Goal: Communication & Community: Answer question/provide support

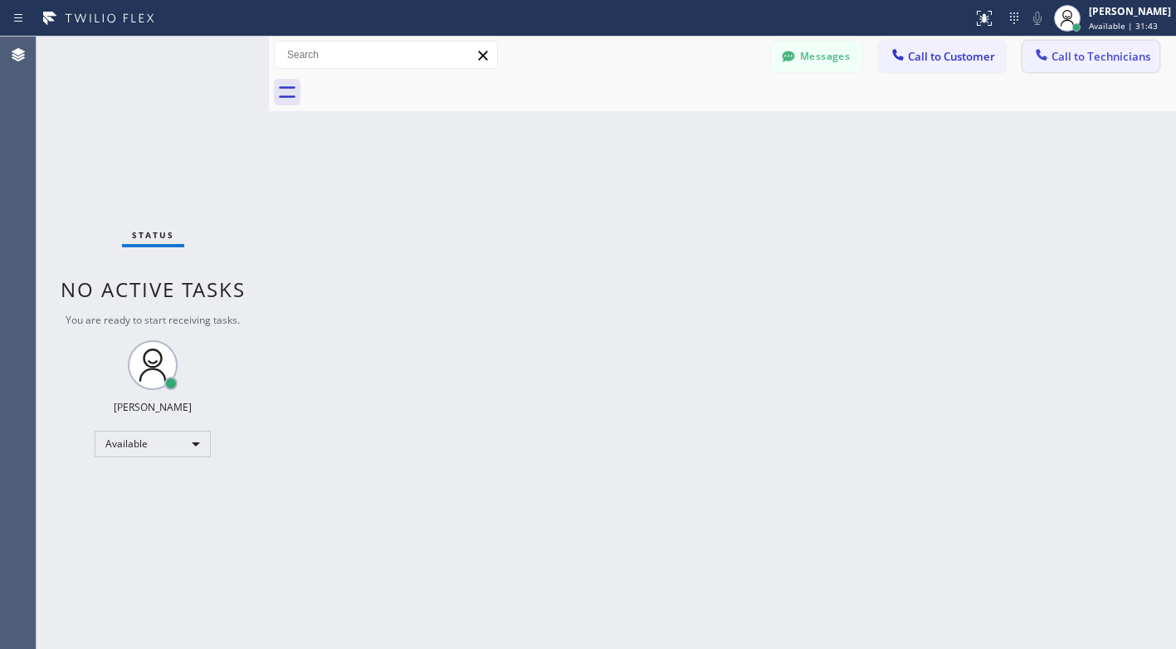
click at [1050, 57] on icon at bounding box center [1041, 54] width 17 height 17
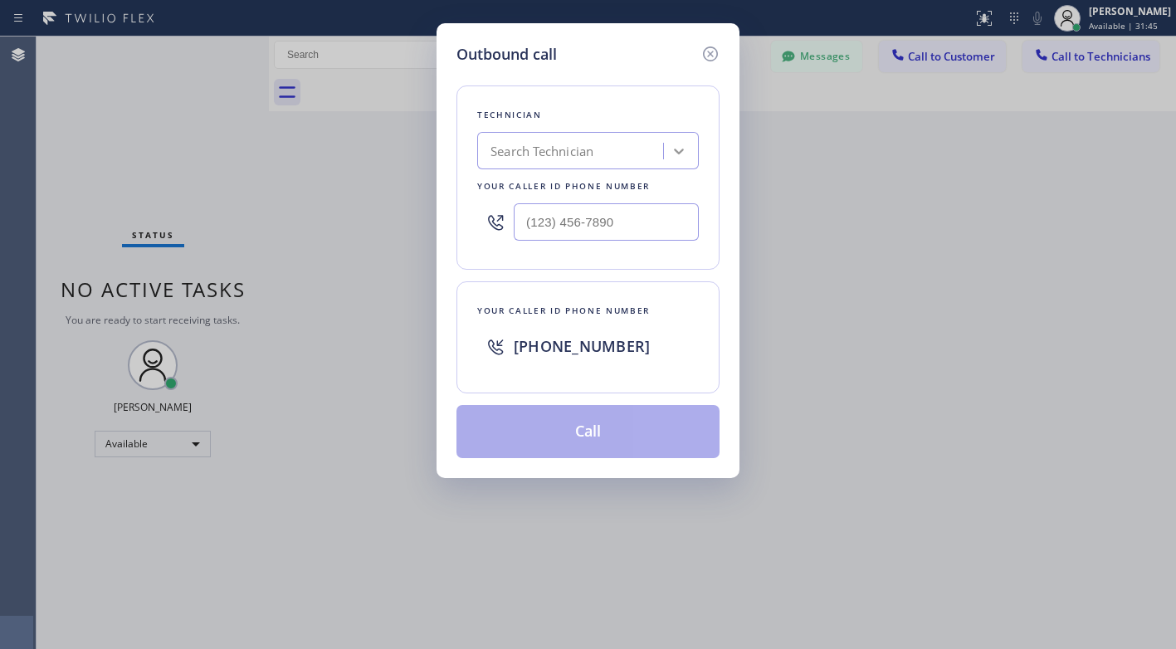
click at [664, 149] on div at bounding box center [679, 151] width 30 height 30
type input "[PERSON_NAME]"
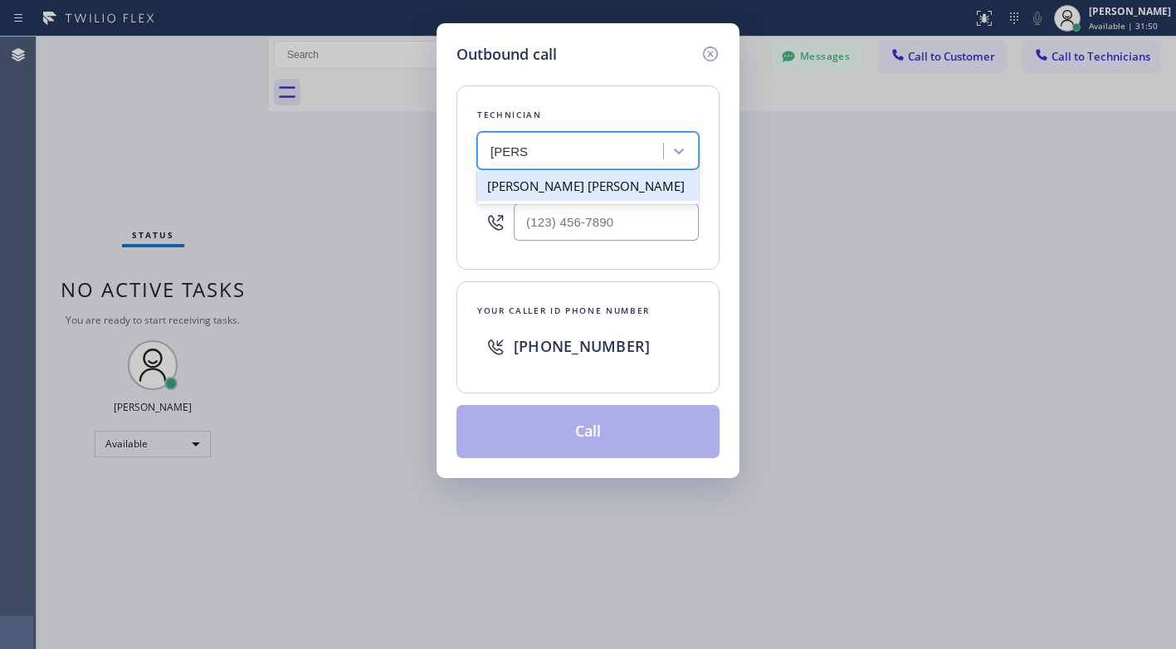
click at [582, 184] on div "[PERSON_NAME] [PERSON_NAME]" at bounding box center [588, 186] width 222 height 30
type input "[PHONE_NUMBER]"
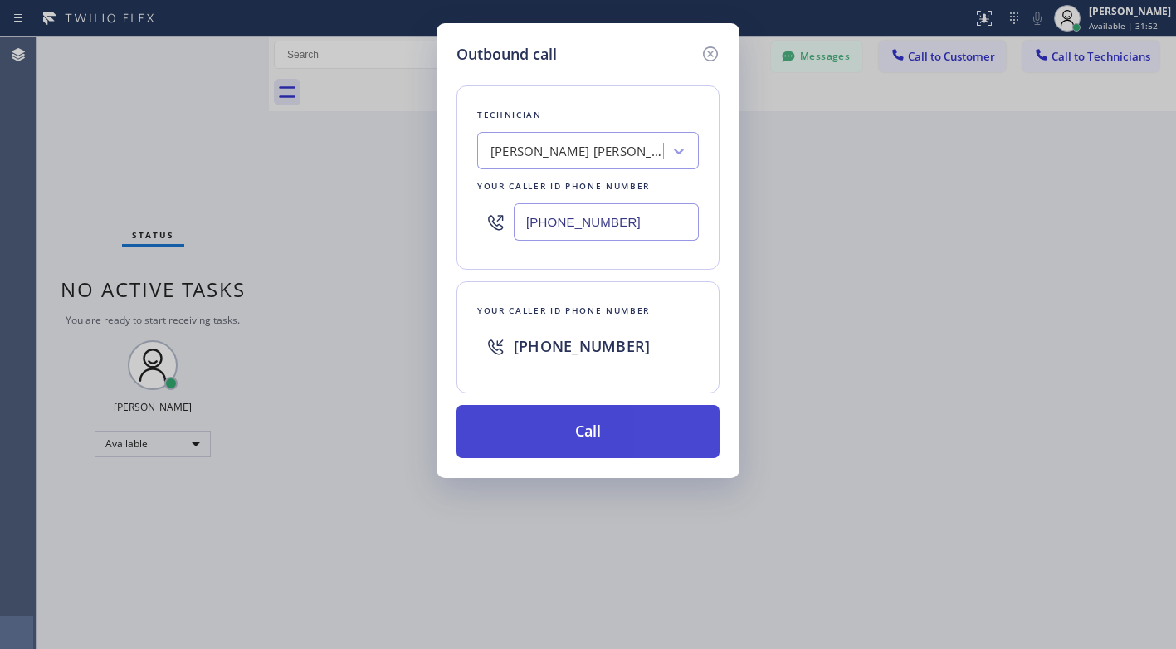
click at [583, 429] on button "Call" at bounding box center [587, 431] width 263 height 53
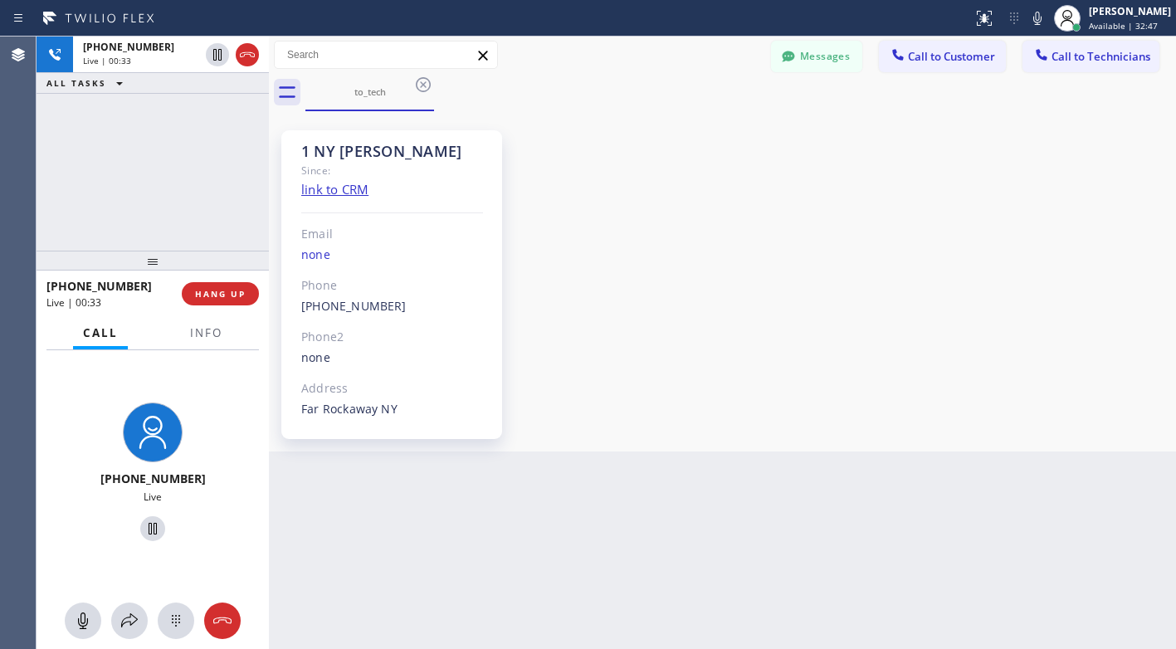
drag, startPoint x: 592, startPoint y: 52, endPoint x: 606, endPoint y: 40, distance: 18.8
click at [592, 52] on div "Messages Call to Customer Call to Technicians Outbound call Location Search loc…" at bounding box center [722, 55] width 907 height 29
click at [250, 61] on icon at bounding box center [247, 55] width 20 height 20
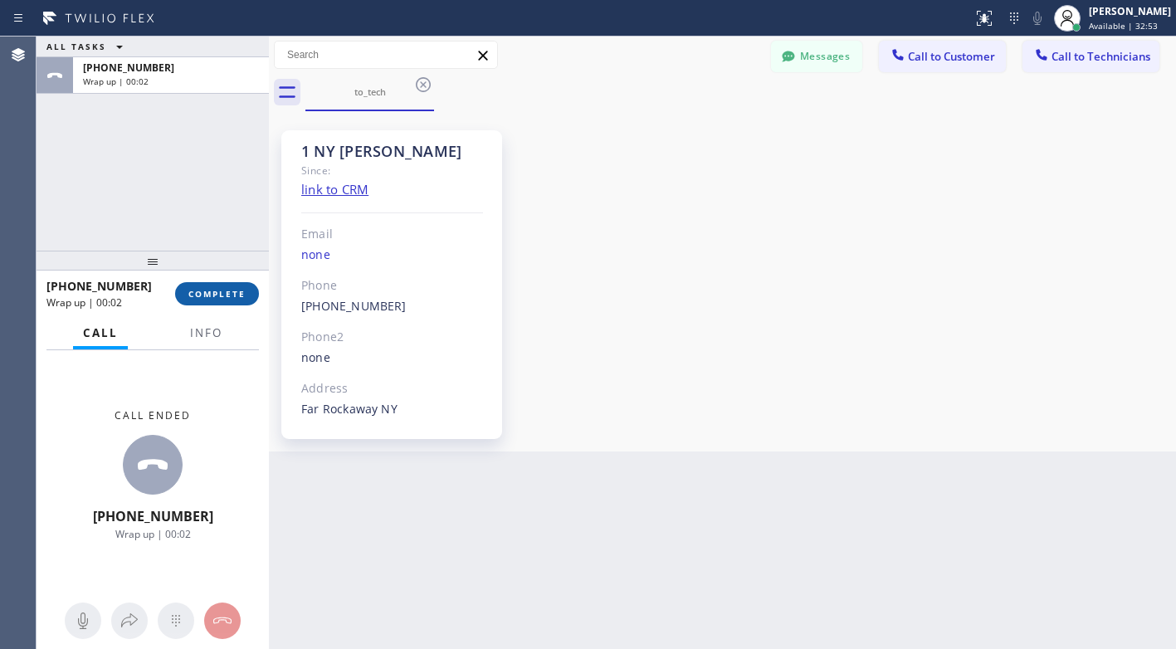
click at [225, 301] on button "COMPLETE" at bounding box center [217, 293] width 84 height 23
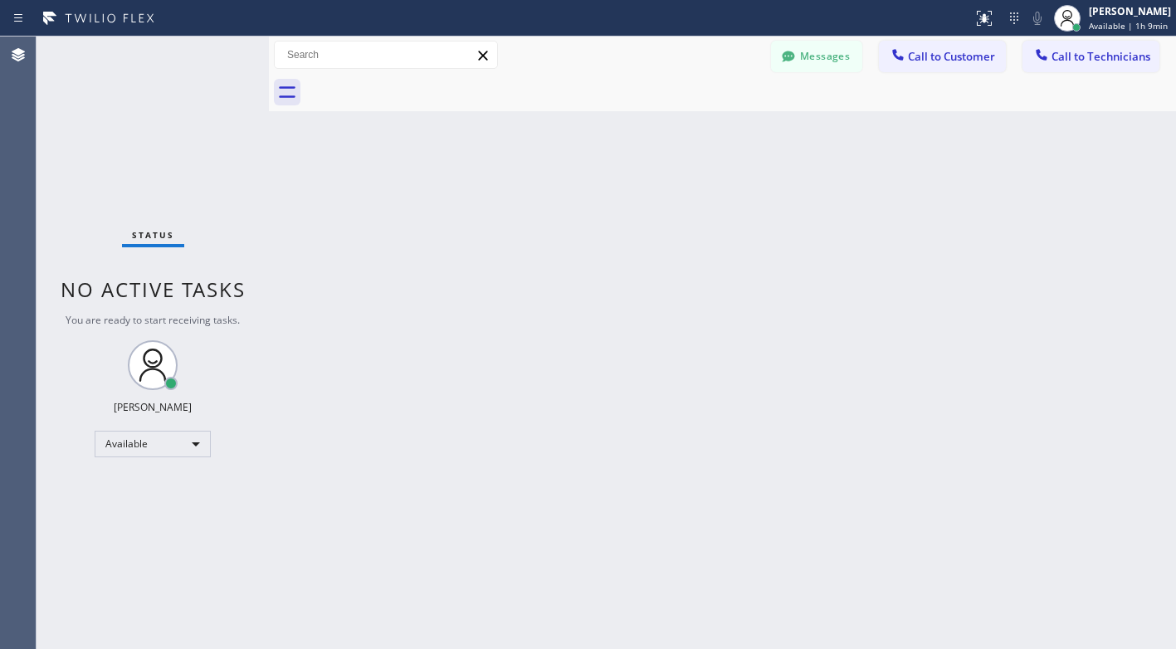
click at [623, 15] on div at bounding box center [486, 18] width 959 height 27
